Goal: Information Seeking & Learning: Learn about a topic

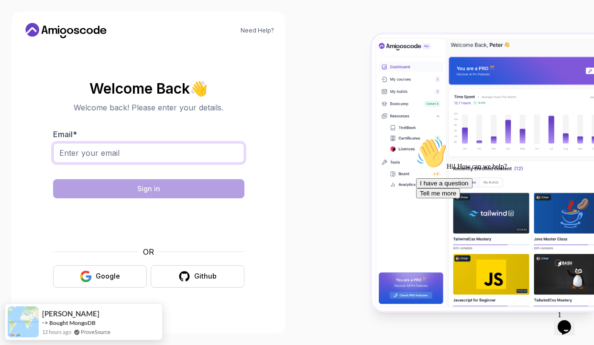
type input "tawandamitch@gmail.com"
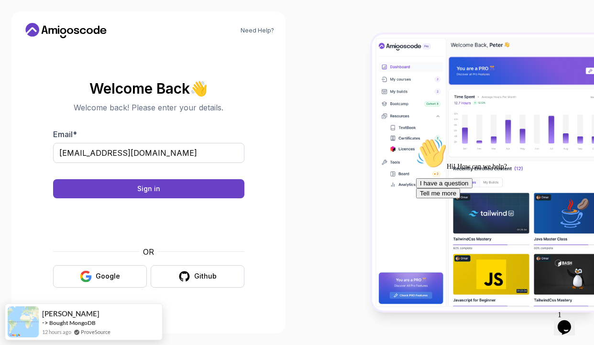
click at [228, 199] on form "Email * tawandamitch@gmail.com Sign in P1_eyJ0eXAiOiJKV1QiLCJhbGciOiJIUzI1NiJ9.…" at bounding box center [148, 208] width 191 height 159
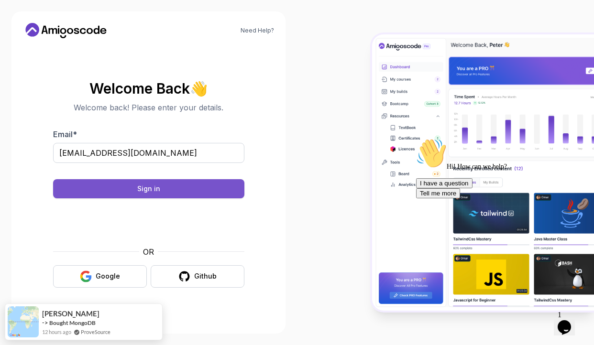
click at [228, 198] on button "Sign in" at bounding box center [148, 188] width 191 height 19
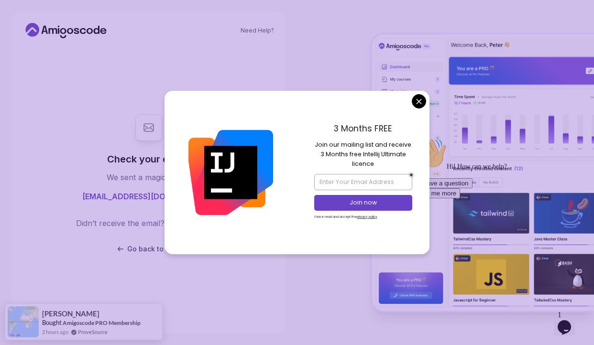
click at [415, 101] on body "Need Help? Check your email. We sent a magic link to tawandamitch@gmail.com Did…" at bounding box center [297, 172] width 594 height 345
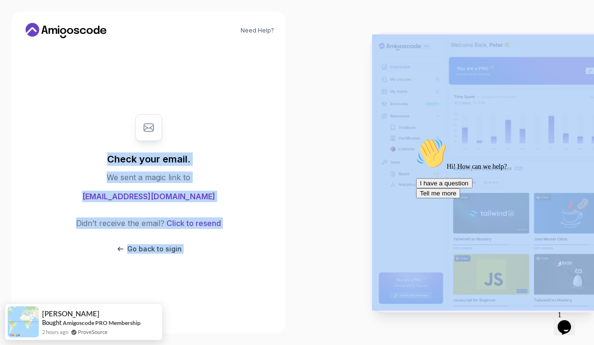
drag, startPoint x: 323, startPoint y: 129, endPoint x: 294, endPoint y: 130, distance: 29.2
click at [294, 130] on section "Need Help? Check your email. We sent a magic link to tawandamitch@gmail.com Did…" at bounding box center [297, 172] width 594 height 345
click at [367, 105] on div at bounding box center [445, 172] width 297 height 345
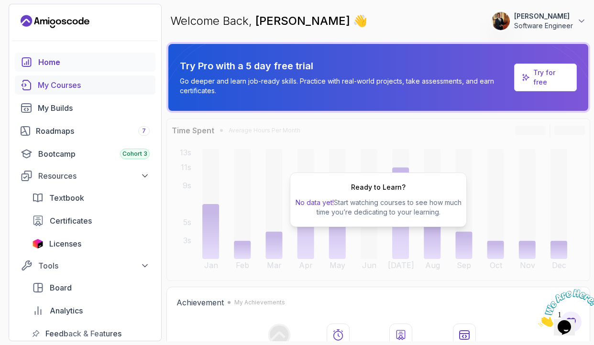
click at [46, 87] on div "My Courses" at bounding box center [94, 84] width 112 height 11
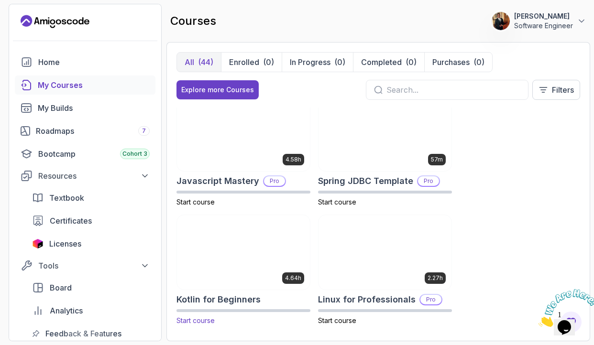
scroll to position [1554, 0]
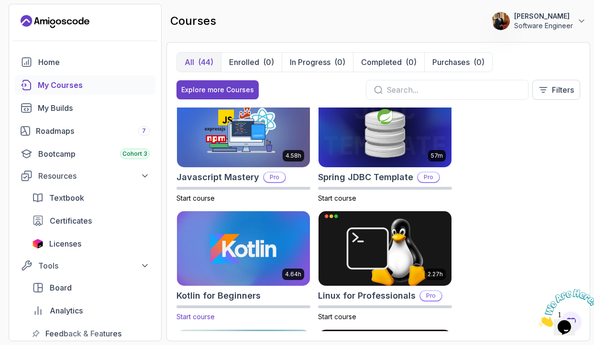
click at [216, 259] on img at bounding box center [244, 249] width 140 height 78
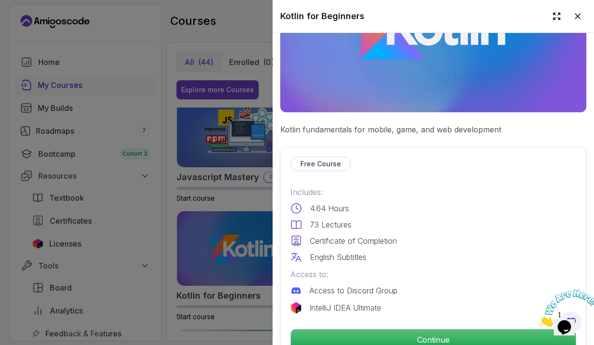
scroll to position [172, 0]
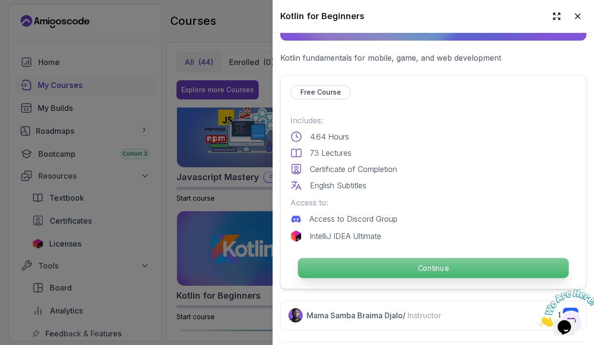
click at [475, 267] on p "Continue" at bounding box center [433, 268] width 271 height 20
